Goal: Information Seeking & Learning: Learn about a topic

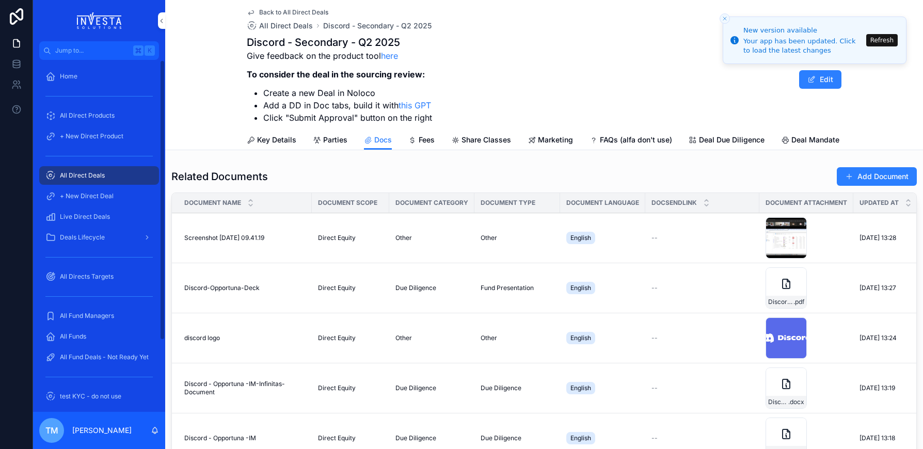
click at [108, 216] on span "Live Direct Deals" at bounding box center [85, 217] width 50 height 8
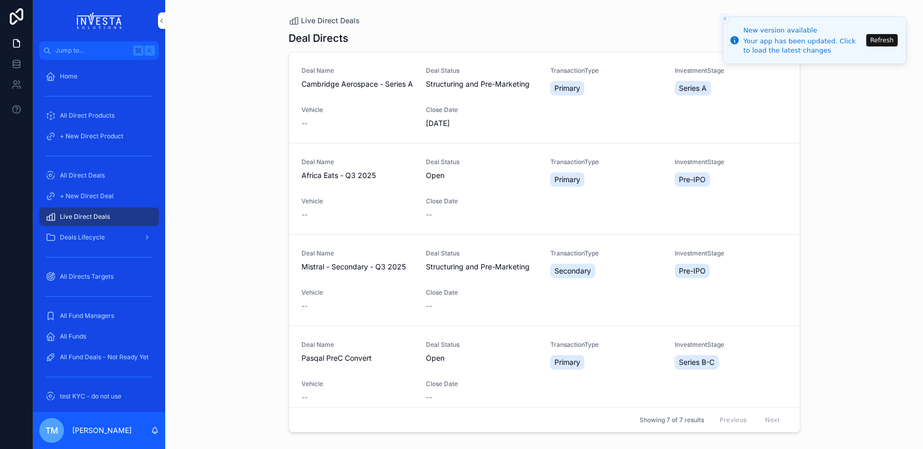
click at [338, 89] on span "Cambridge Aerospace - Series A" at bounding box center [357, 84] width 112 height 10
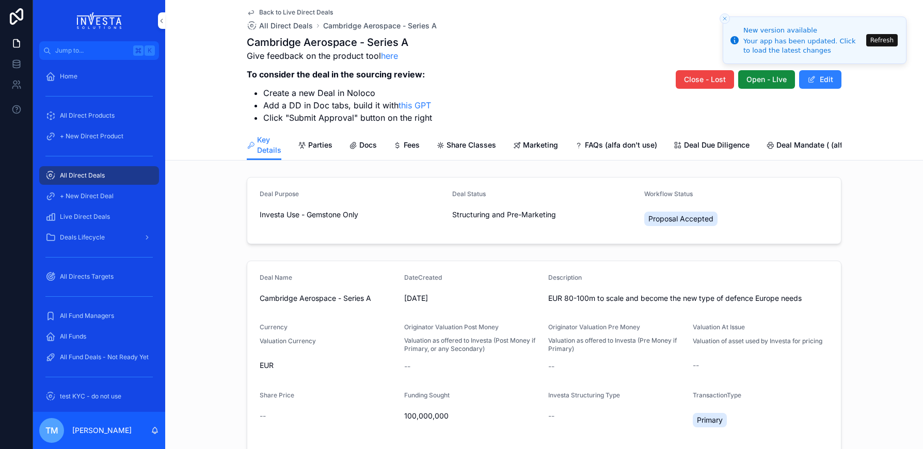
click at [540, 143] on span "Marketing" at bounding box center [540, 145] width 35 height 10
